Goal: Task Accomplishment & Management: Use online tool/utility

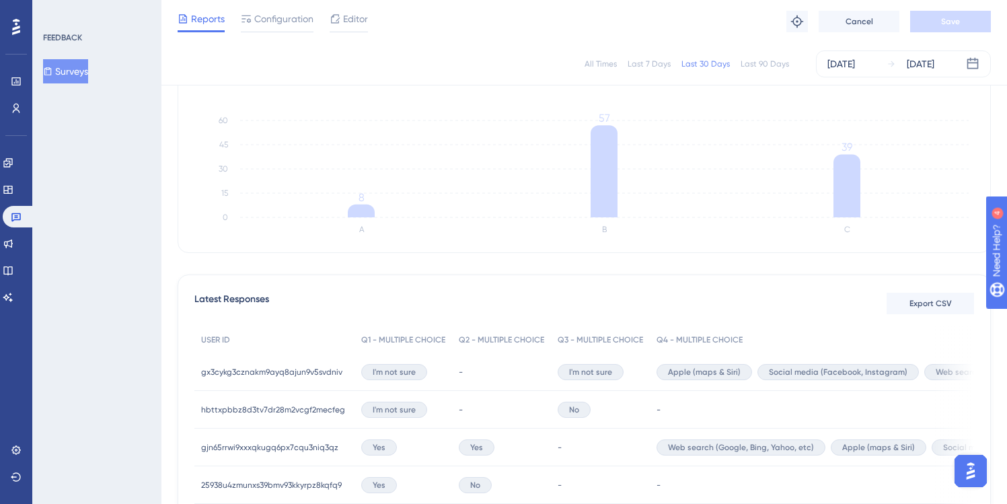
click at [71, 69] on button "Surveys" at bounding box center [65, 71] width 45 height 24
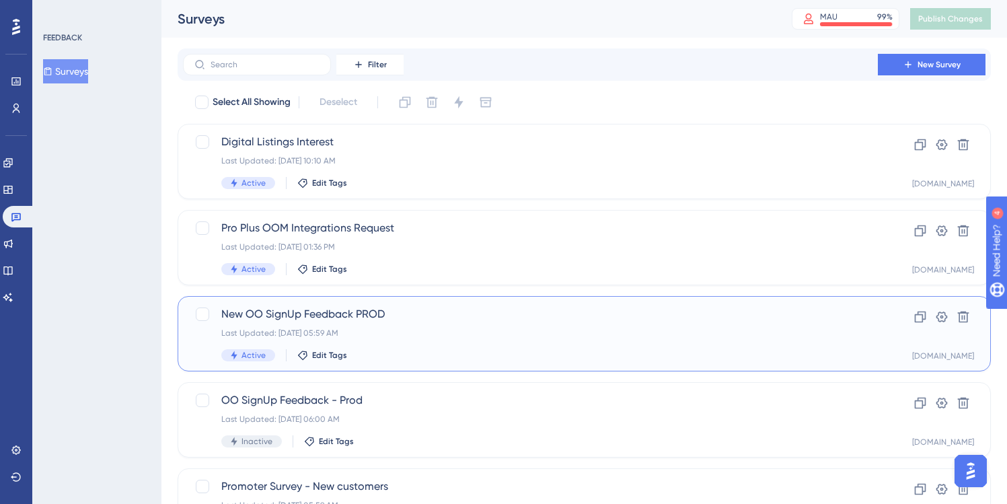
click at [404, 308] on span "New OO SignUp Feedback PROD" at bounding box center [530, 314] width 618 height 16
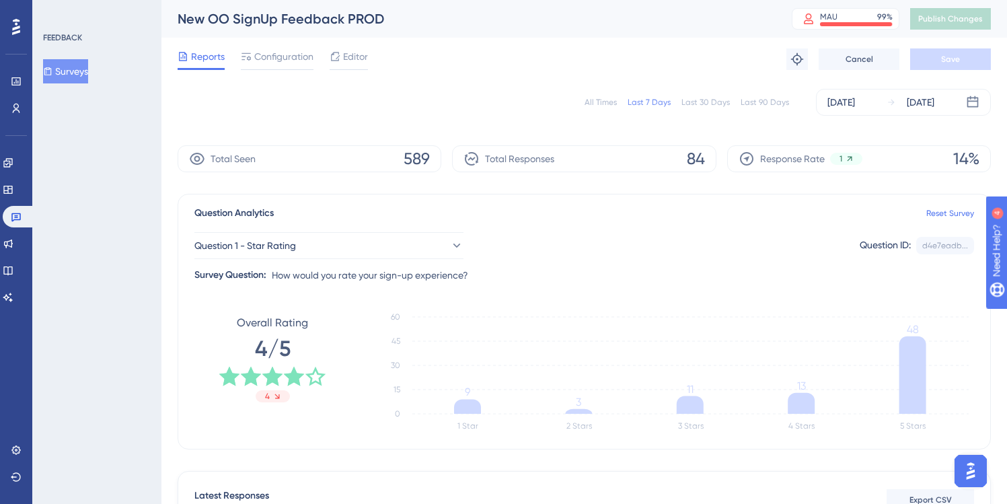
click at [715, 100] on div "Last 30 Days" at bounding box center [706, 102] width 48 height 11
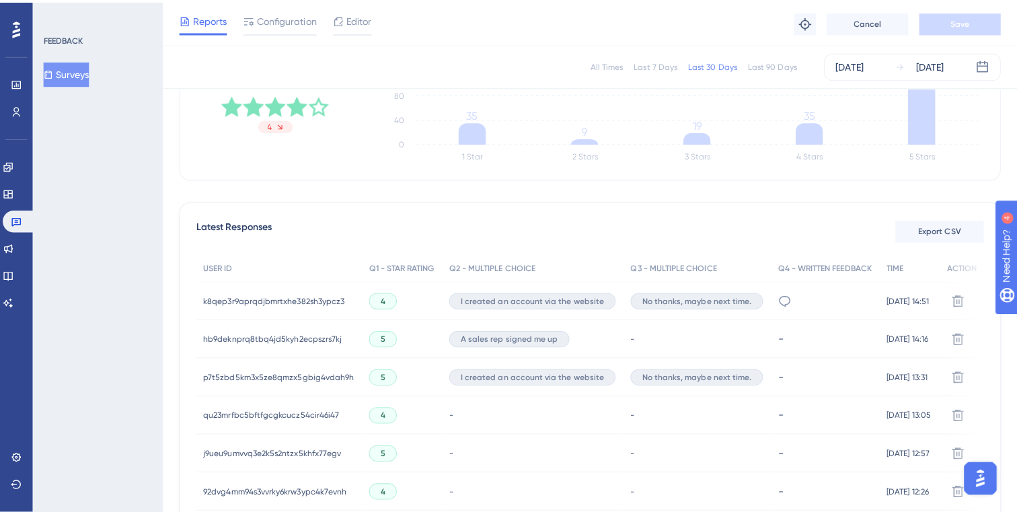
scroll to position [268, 0]
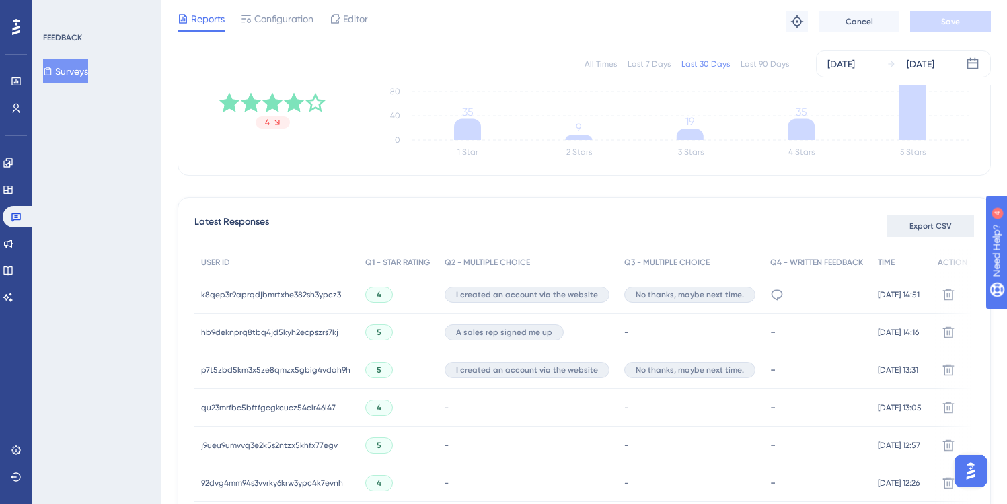
click at [928, 227] on span "Export CSV" at bounding box center [931, 226] width 42 height 11
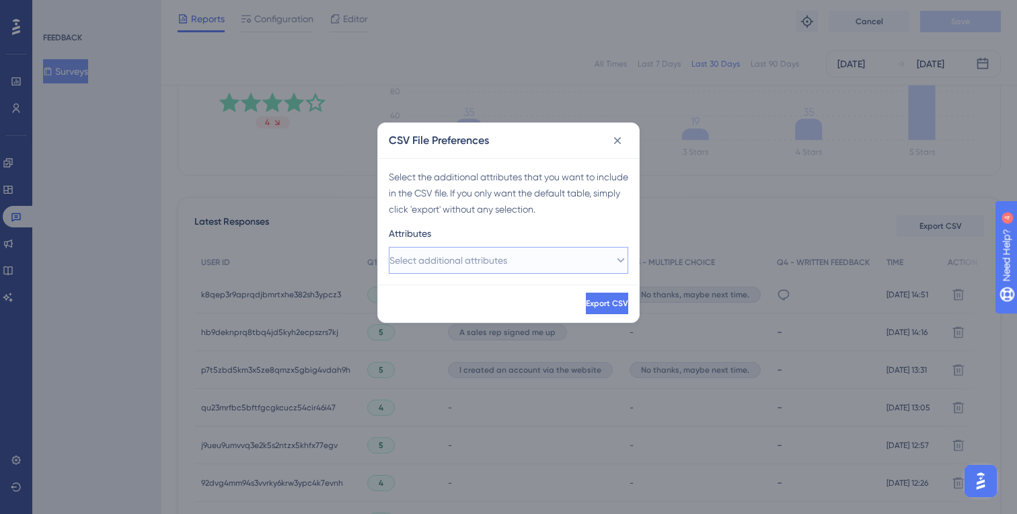
click at [507, 260] on span "Select additional attributes" at bounding box center [449, 260] width 118 height 16
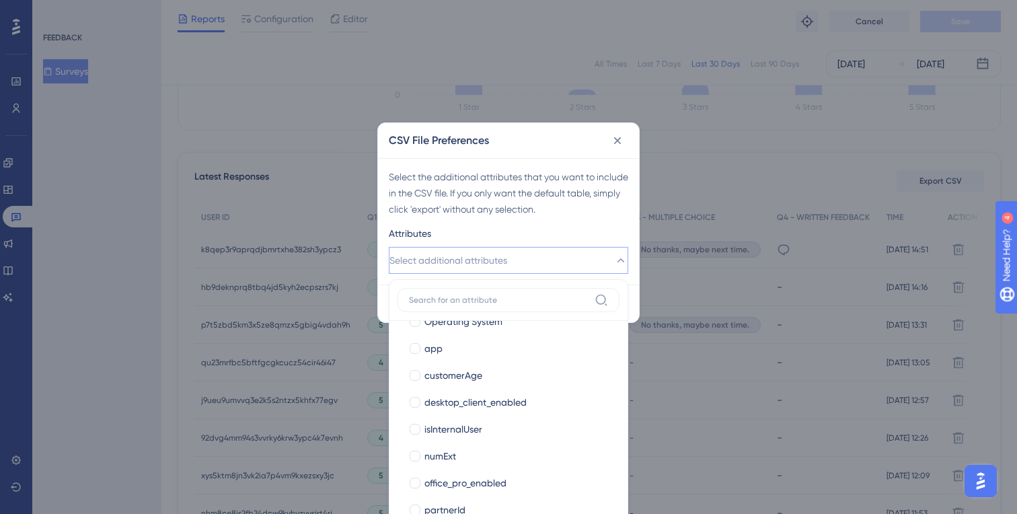
scroll to position [184, 0]
click at [476, 372] on span "customerAge" at bounding box center [454, 374] width 58 height 16
checkbox input "true"
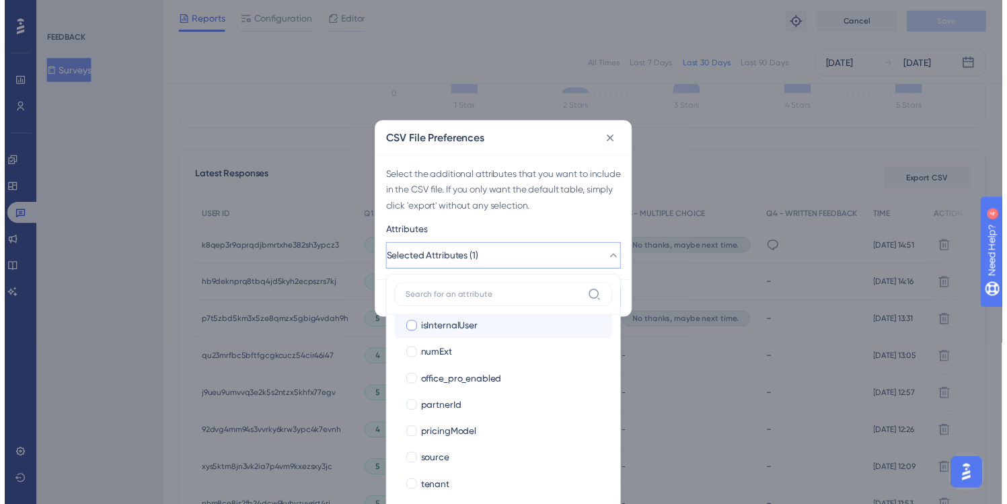
scroll to position [281, 0]
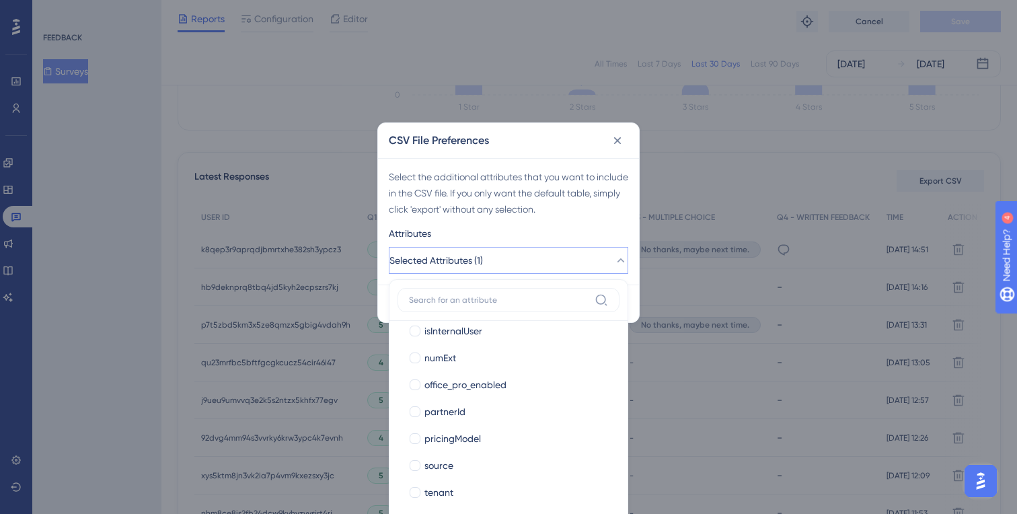
click at [608, 236] on div "Attributes" at bounding box center [509, 236] width 240 height 22
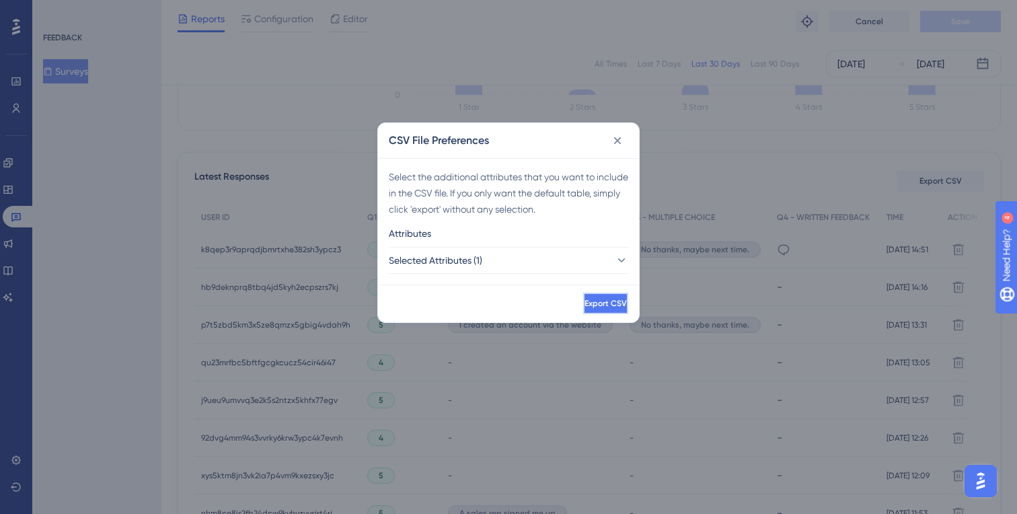
click at [585, 299] on span "Export CSV" at bounding box center [606, 303] width 42 height 11
